Goal: Check status: Check status

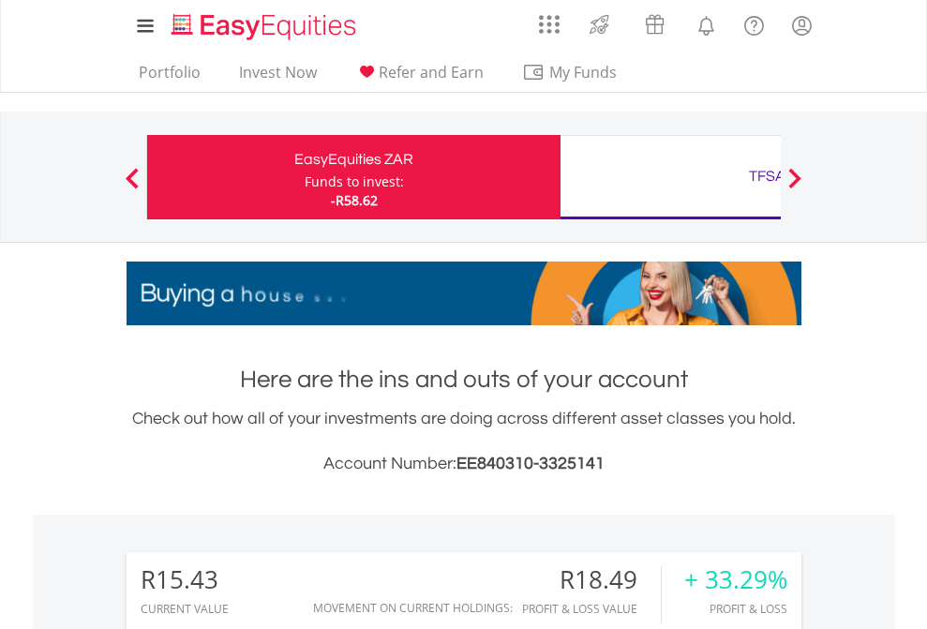
click at [305, 177] on div "Funds to invest:" at bounding box center [354, 181] width 99 height 19
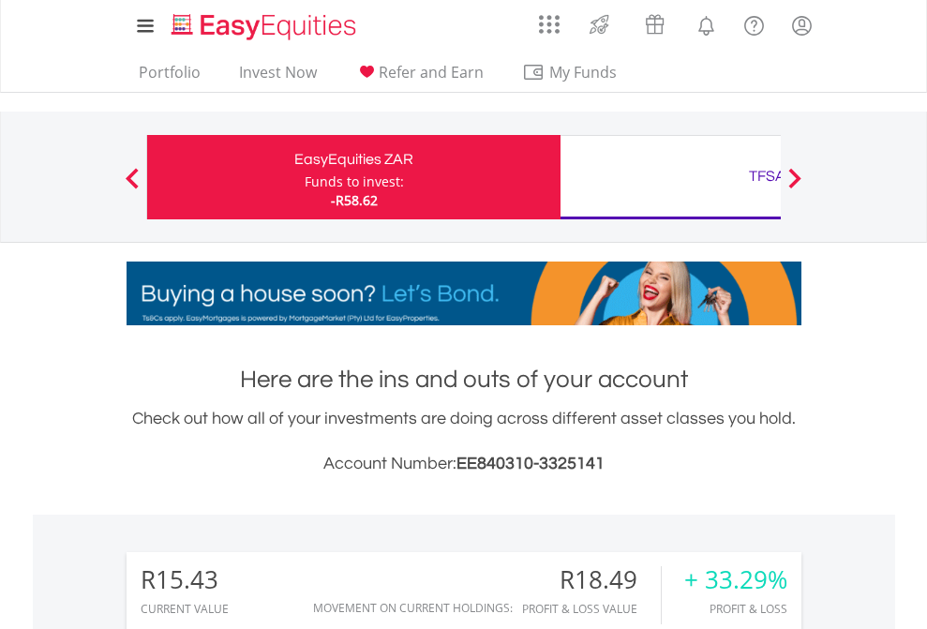
scroll to position [180, 294]
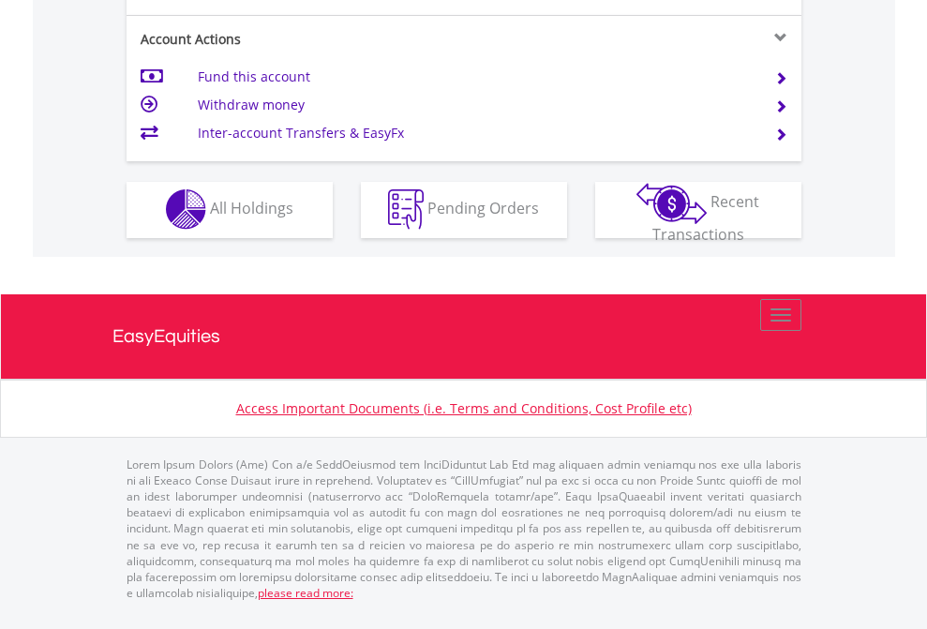
scroll to position [1753, 0]
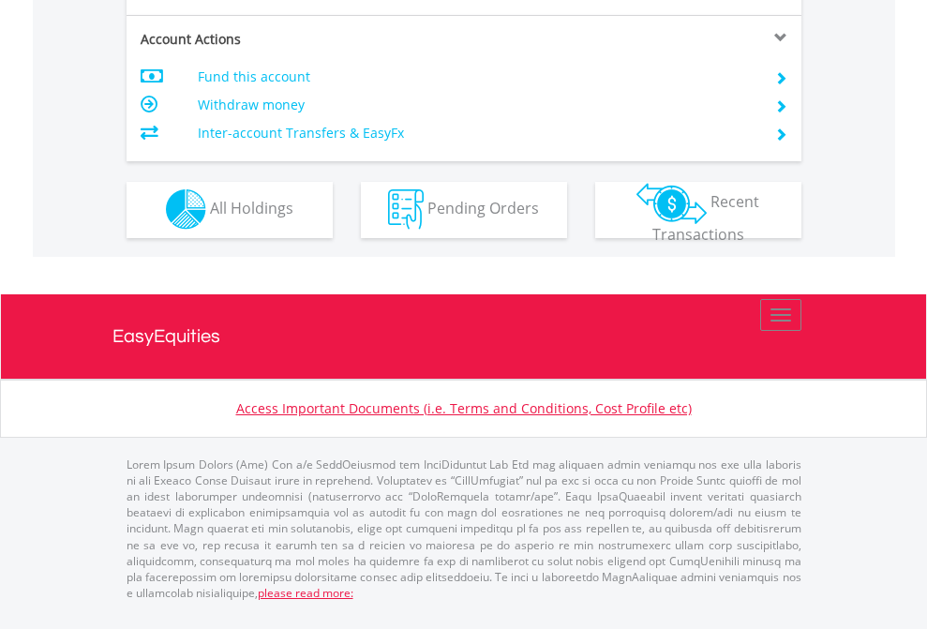
scroll to position [1753, 0]
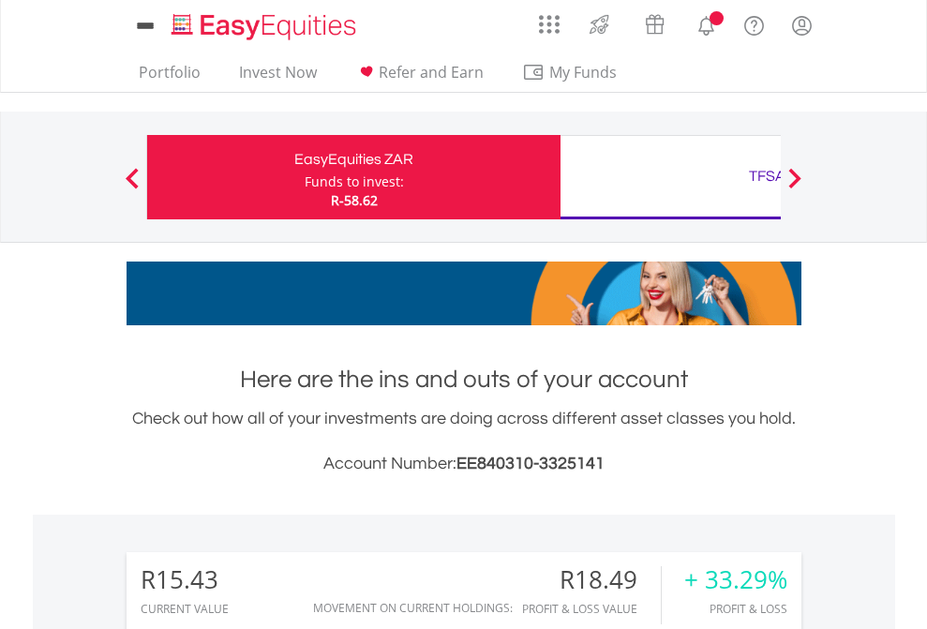
scroll to position [180, 294]
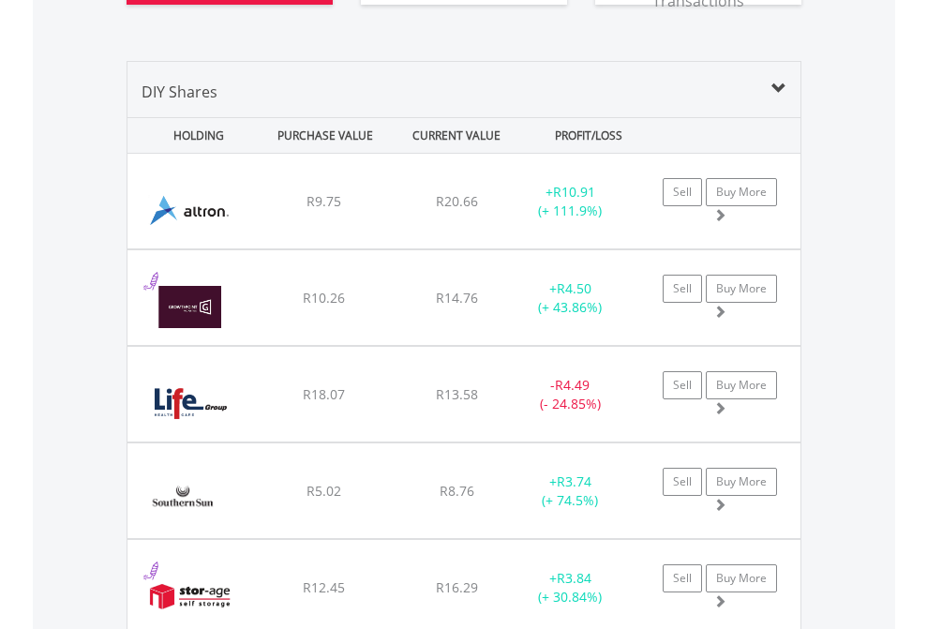
scroll to position [2085, 0]
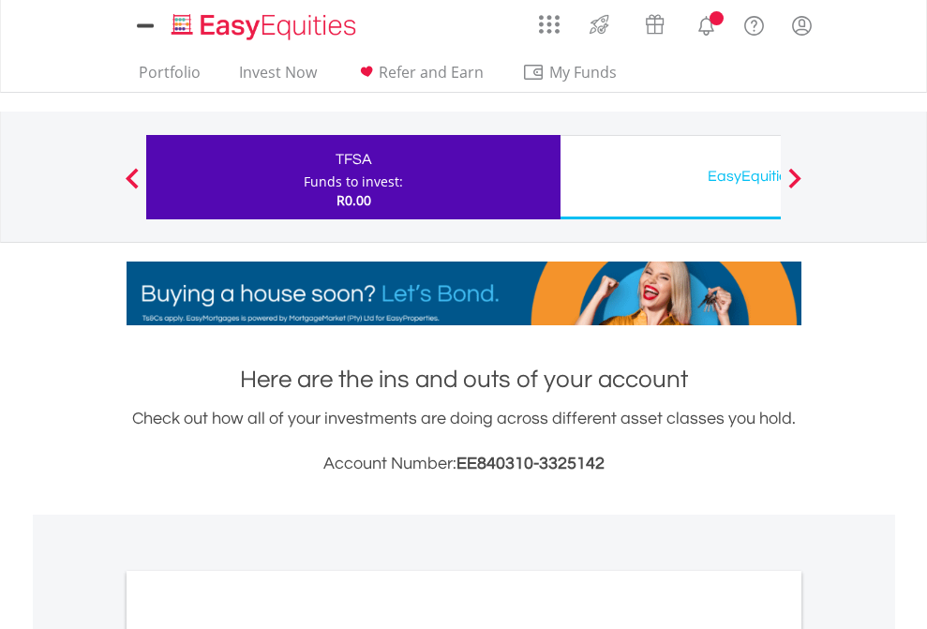
scroll to position [1127, 0]
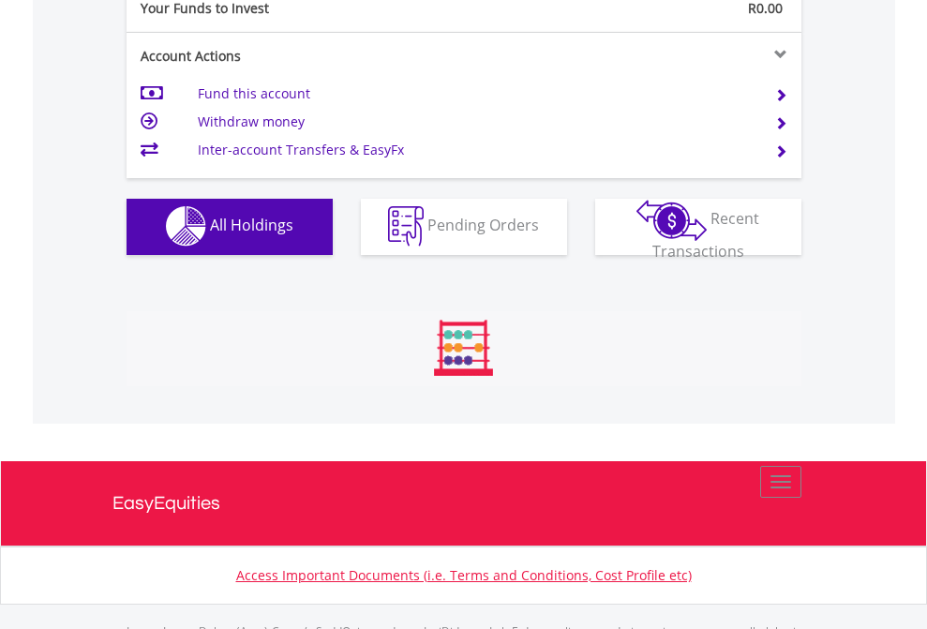
scroll to position [1856, 0]
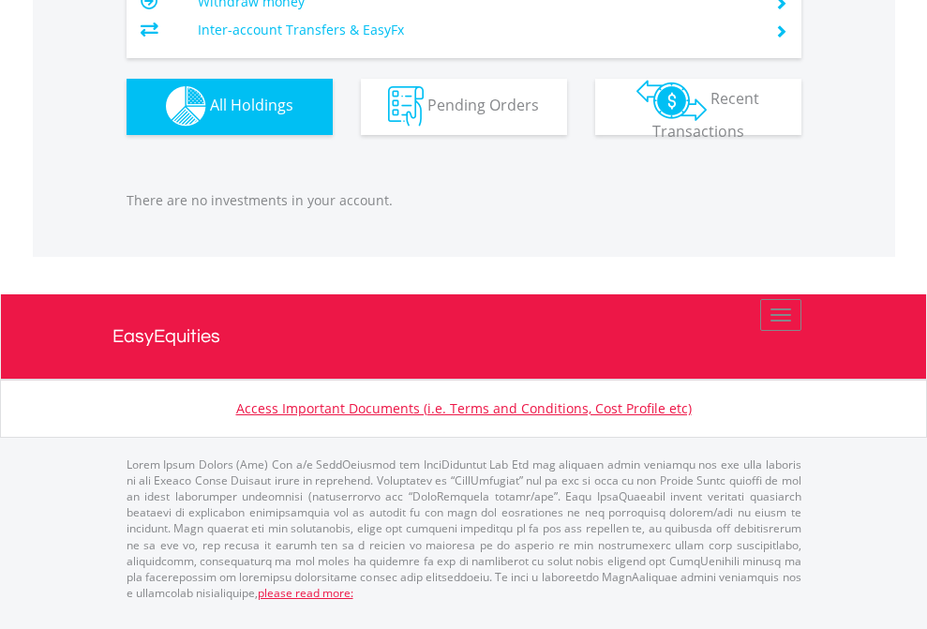
scroll to position [180, 294]
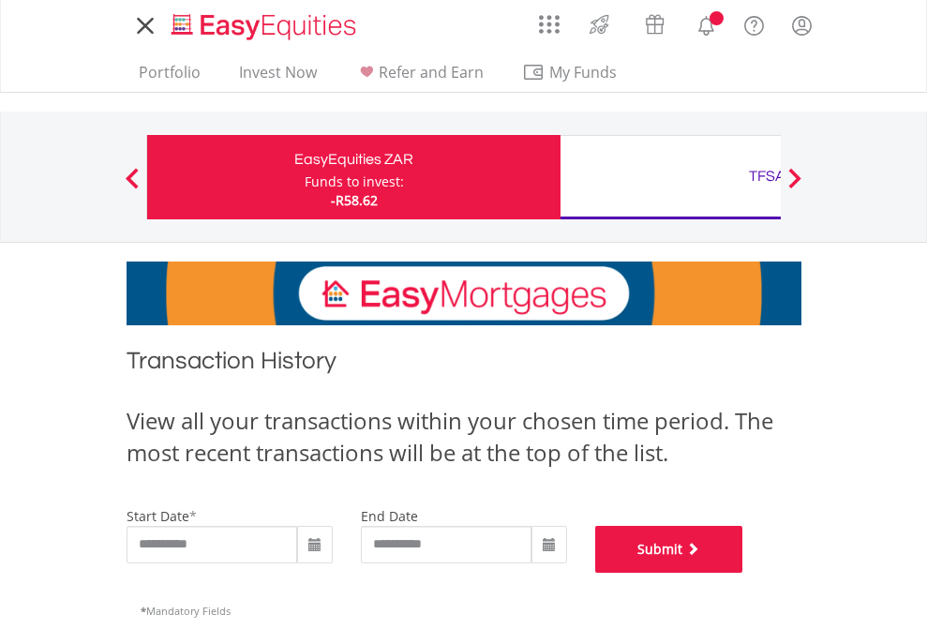
click at [743, 573] on button "Submit" at bounding box center [669, 549] width 148 height 47
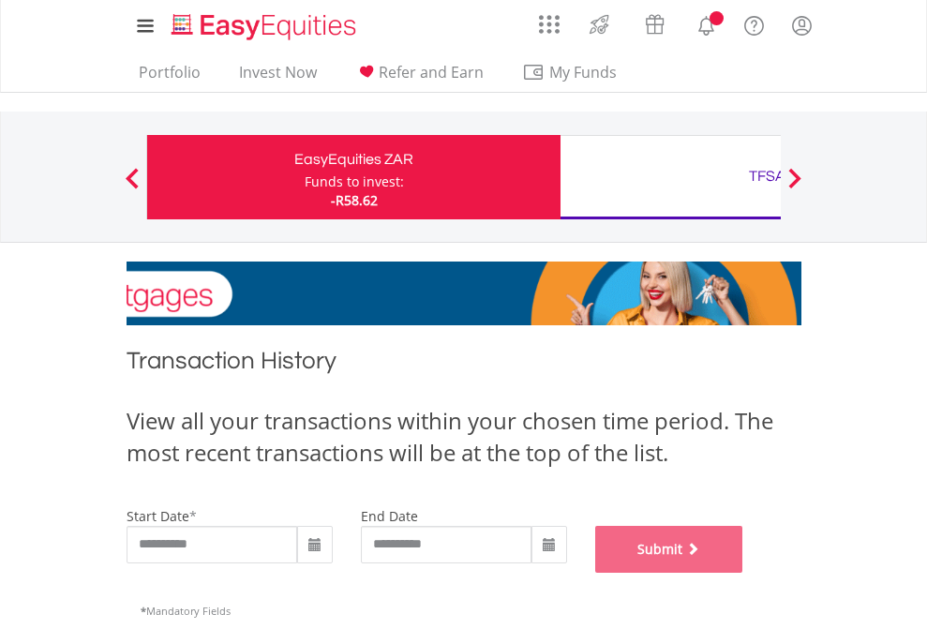
scroll to position [760, 0]
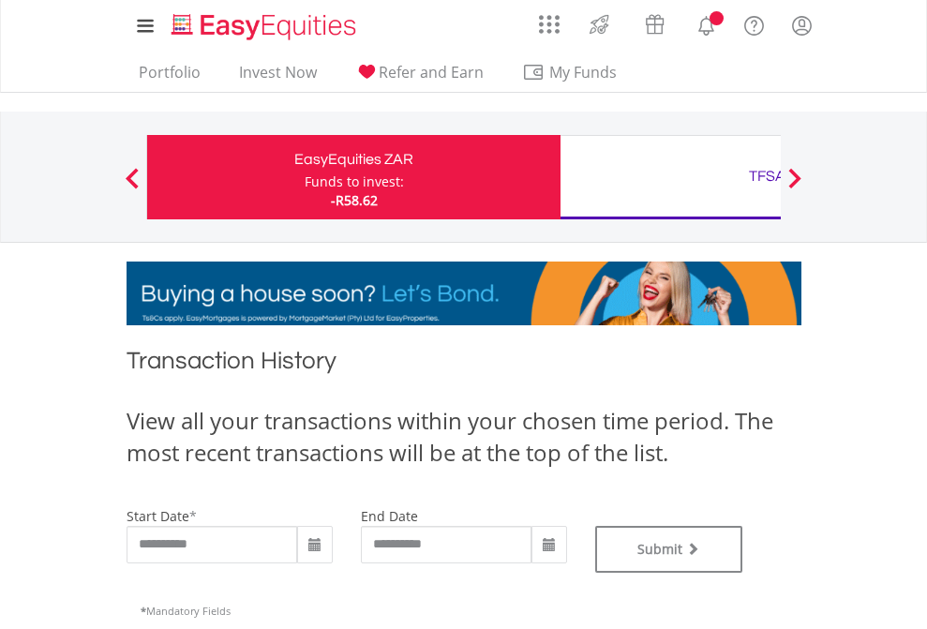
click at [670, 177] on div "TFSA" at bounding box center [767, 176] width 391 height 26
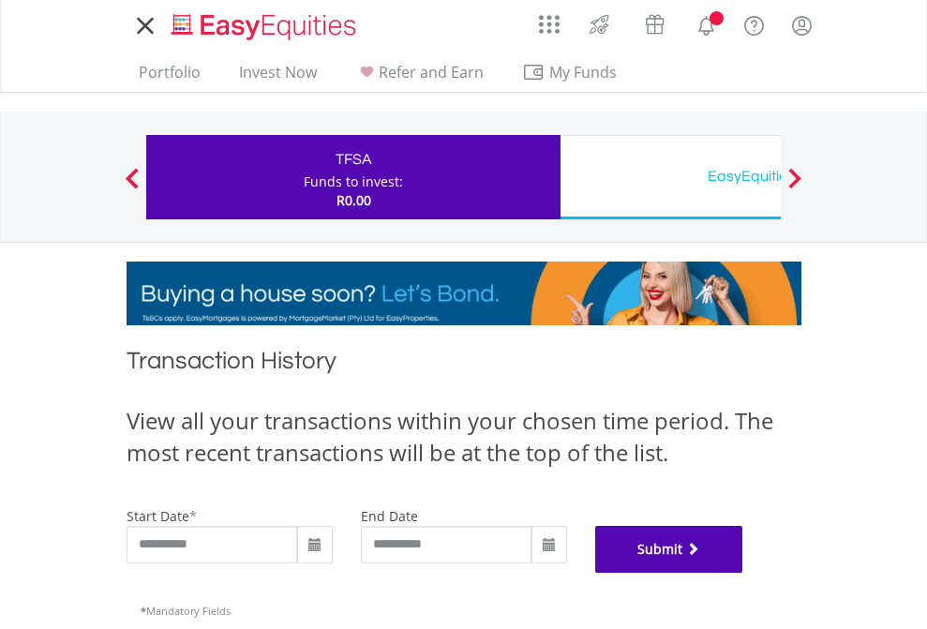
click at [743, 573] on button "Submit" at bounding box center [669, 549] width 148 height 47
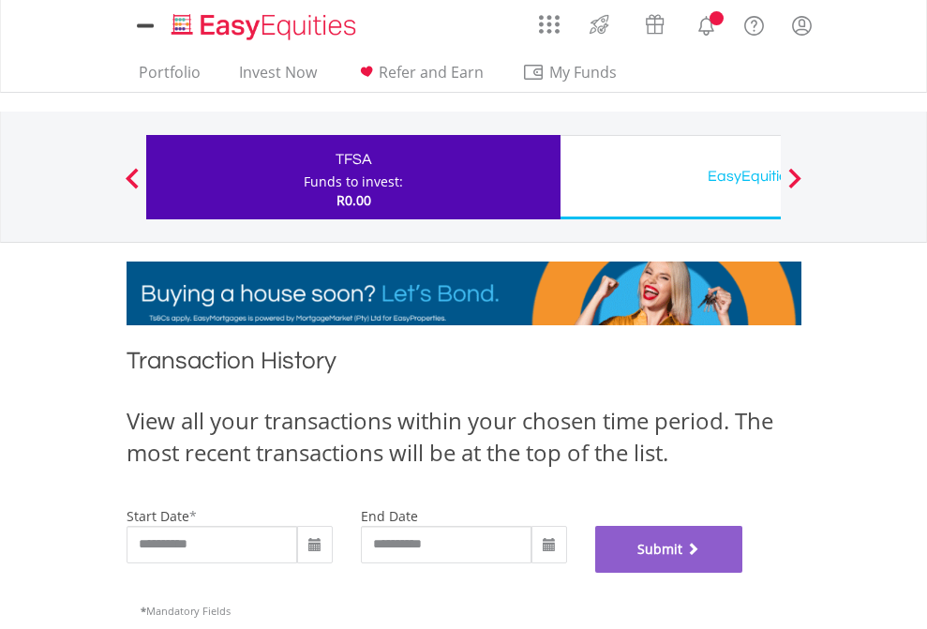
scroll to position [760, 0]
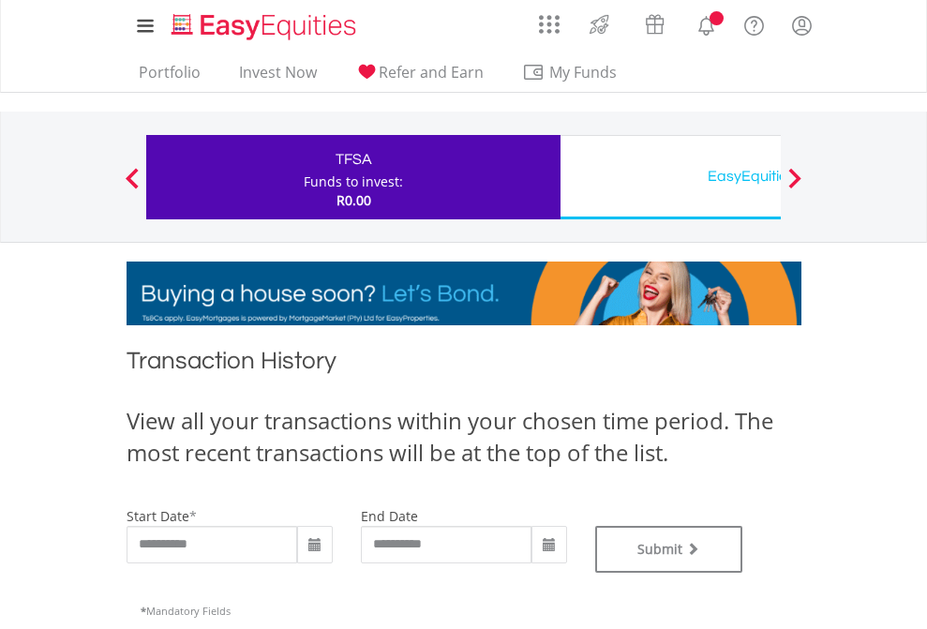
click at [670, 177] on div "EasyEquities USD" at bounding box center [767, 176] width 391 height 26
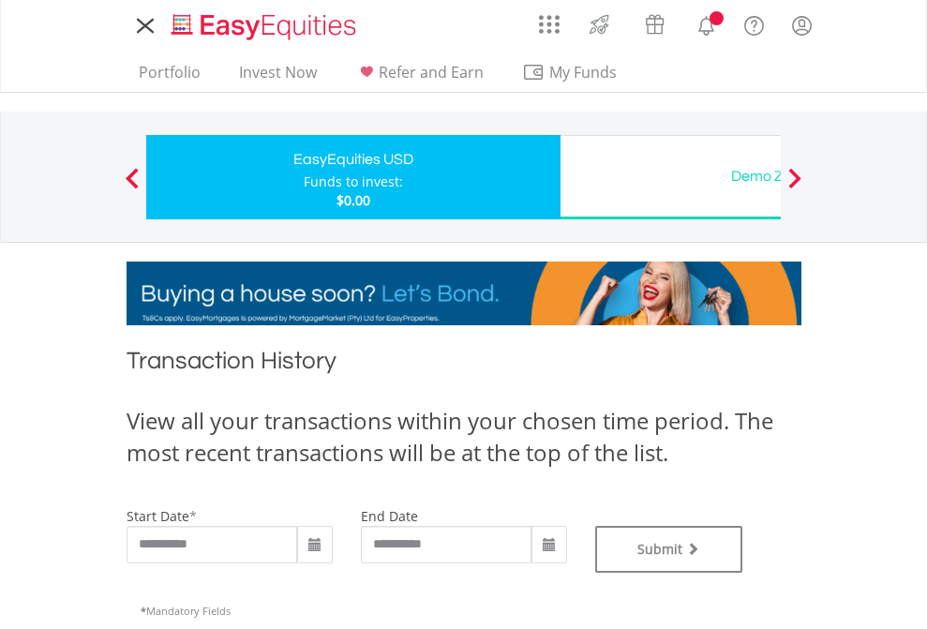
type input "**********"
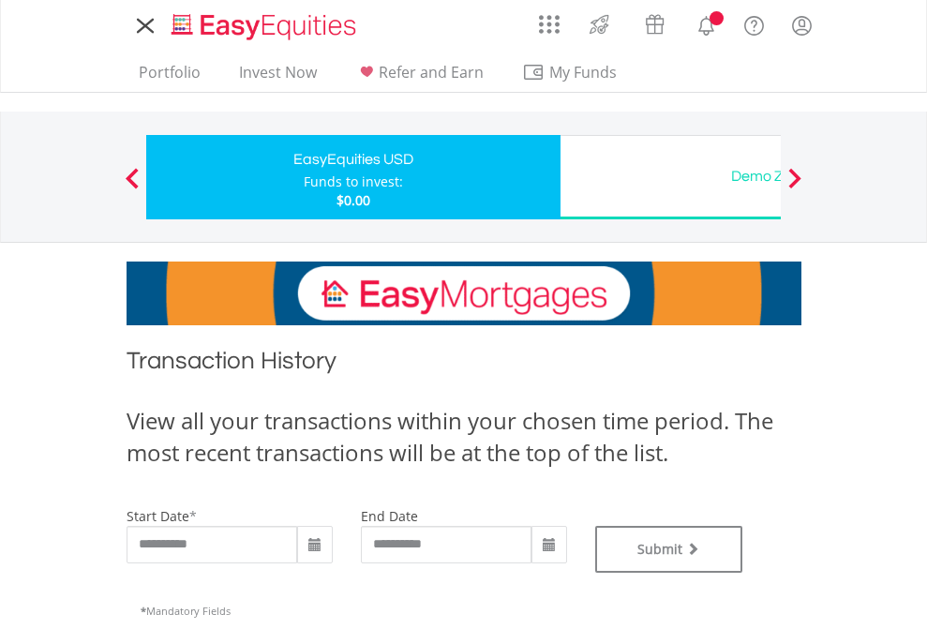
type input "**********"
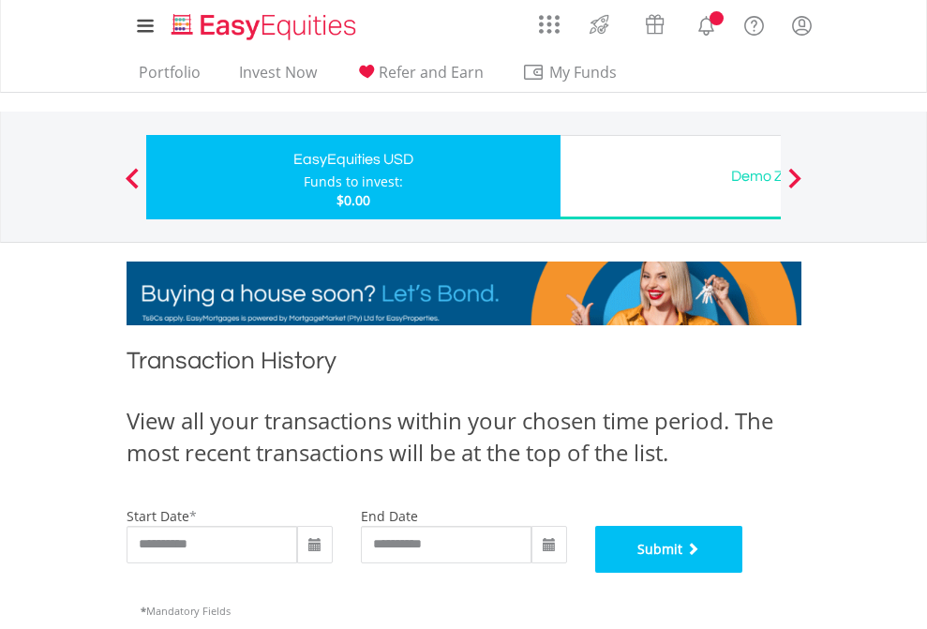
click at [743, 573] on button "Submit" at bounding box center [669, 549] width 148 height 47
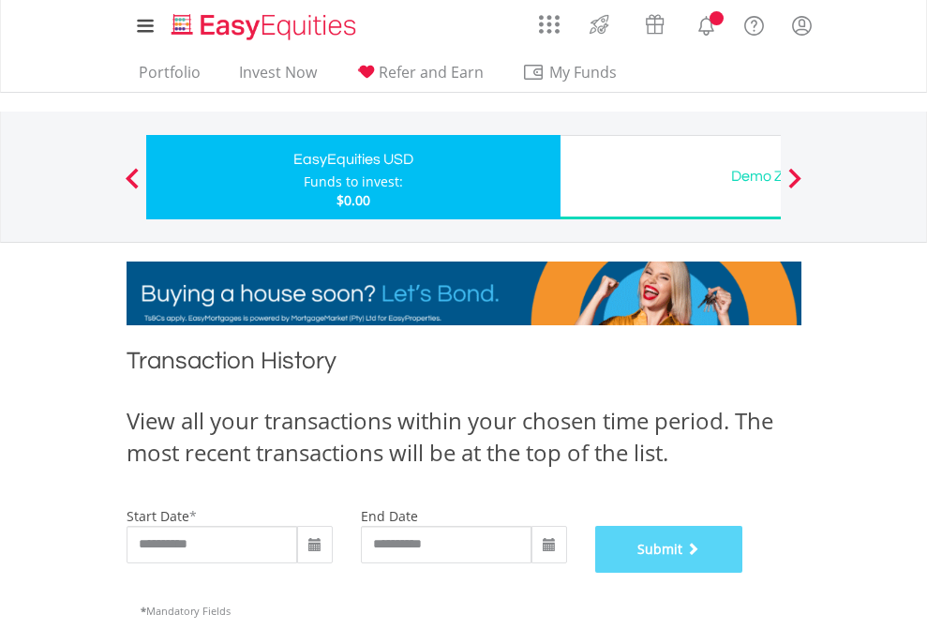
scroll to position [760, 0]
